Goal: Task Accomplishment & Management: Complete application form

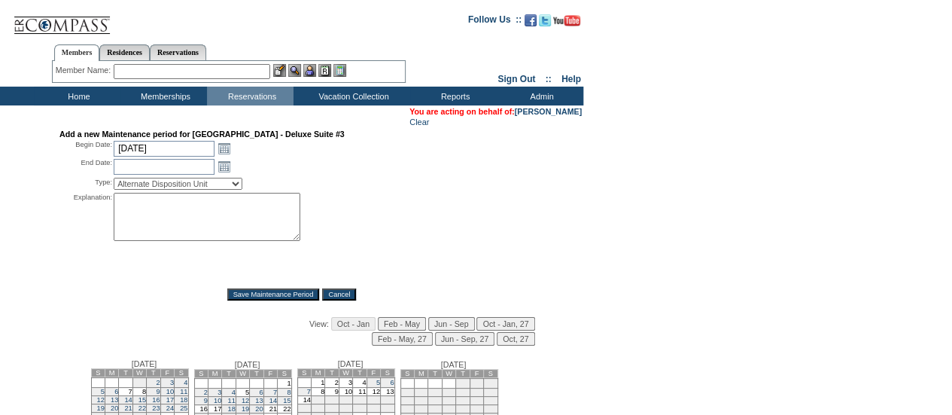
click at [140, 211] on textarea at bounding box center [207, 217] width 187 height 48
paste textarea "Strategic budgeting block. Reach out to AU with any questions - DH"
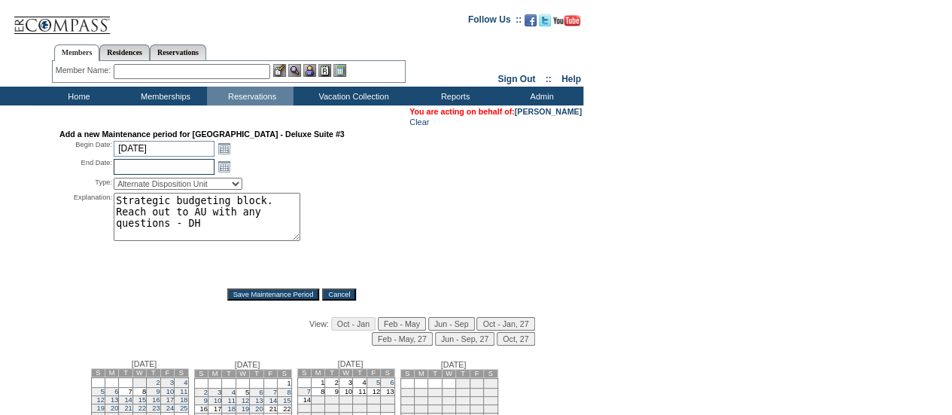
type textarea "Strategic budgeting block. Reach out to AU with any questions - DH"
click at [170, 153] on input "[DATE]" at bounding box center [164, 149] width 101 height 16
type input "11/30"
type input "[DATE]"
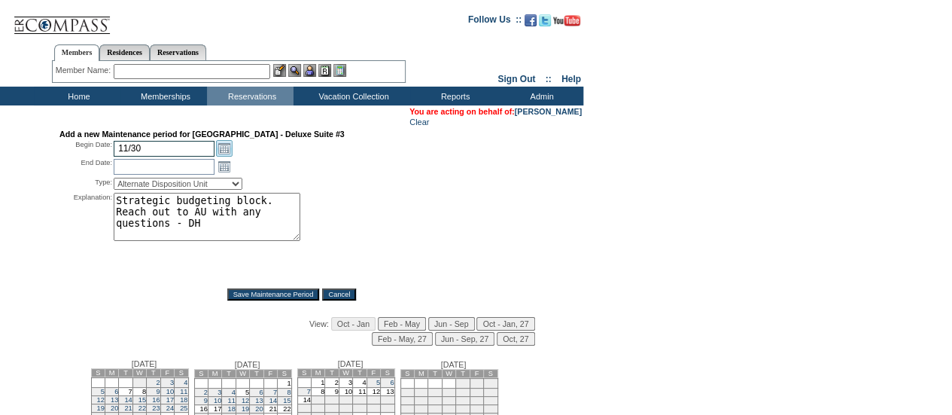
type input "[DATE]"
type input "12"
type input "[DATE]"
click at [182, 167] on input "[DATE]" at bounding box center [164, 167] width 101 height 16
type input "12/15"
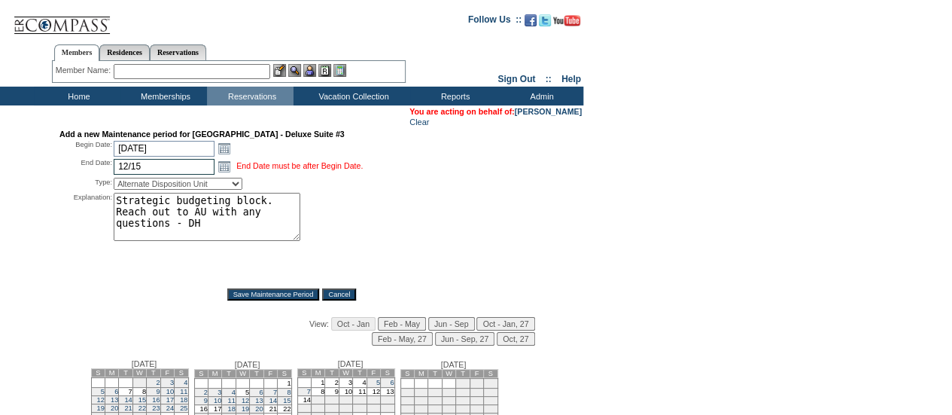
type input "[DATE]"
select select "PropMaintInventoryRelease"
click at [415, 219] on div "Explanation: Strategic budgeting block. Reach out to AU with any questions - DH…" at bounding box center [291, 235] width 465 height 85
click at [259, 297] on input "Save Maintenance Period" at bounding box center [273, 294] width 93 height 12
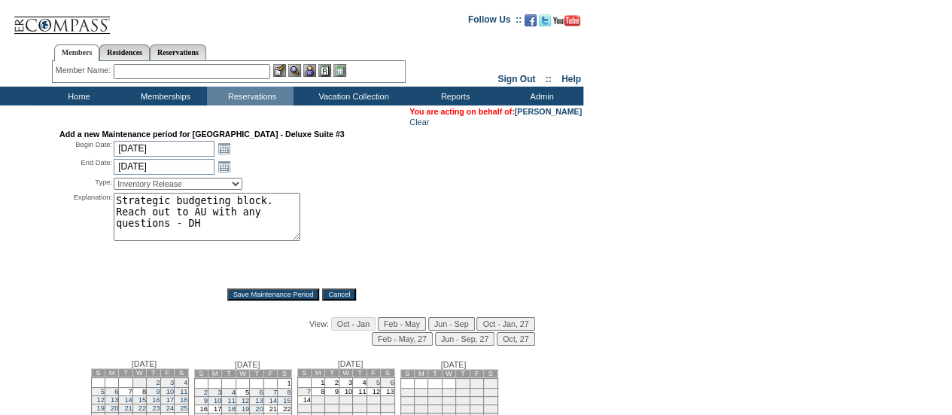
click at [259, 297] on input "Save Maintenance Period" at bounding box center [273, 294] width 93 height 12
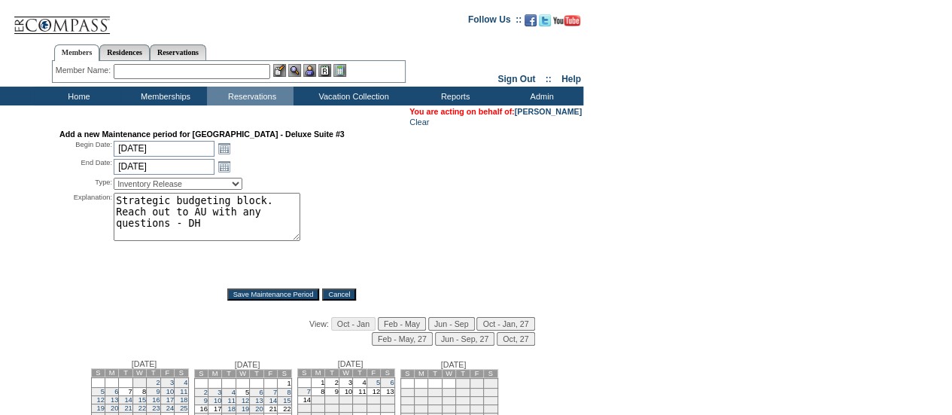
click at [260, 297] on input "Save Maintenance Period" at bounding box center [273, 294] width 93 height 12
click at [245, 218] on textarea "Strategic budgeting block. Reach out to AU with any questions - DH" at bounding box center [207, 217] width 187 height 48
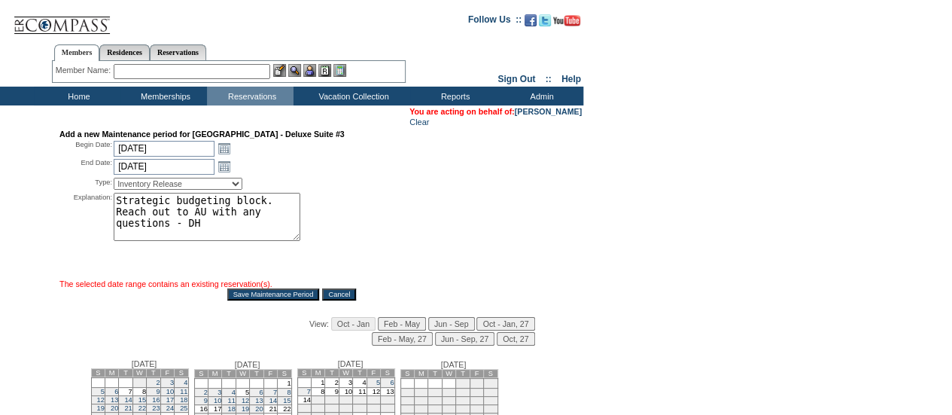
click at [245, 218] on textarea "Strategic budgeting block. Reach out to AU with any questions - DH" at bounding box center [207, 217] width 187 height 48
